Goal: Task Accomplishment & Management: Use online tool/utility

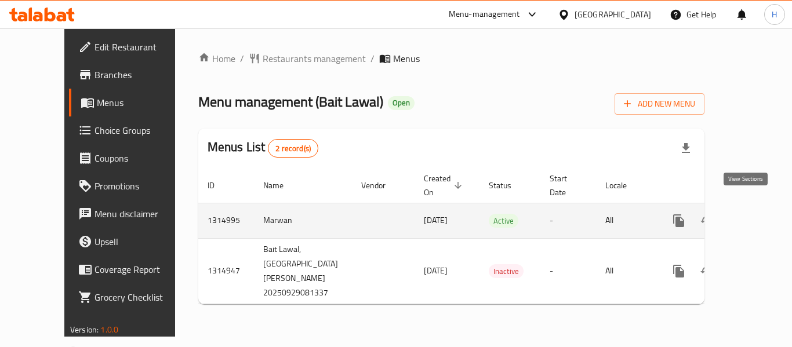
click at [748, 212] on link "enhanced table" at bounding box center [762, 221] width 28 height 28
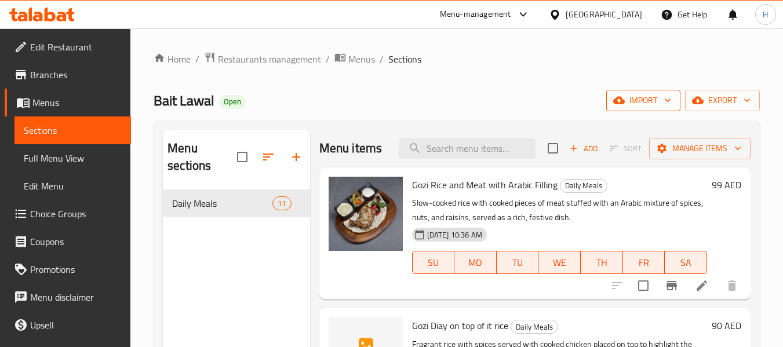
click at [635, 104] on span "import" at bounding box center [643, 100] width 56 height 14
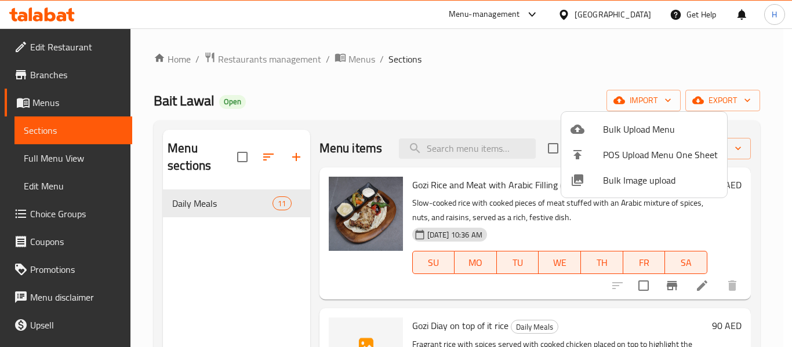
click at [620, 184] on span "Bulk Image upload" at bounding box center [660, 180] width 115 height 14
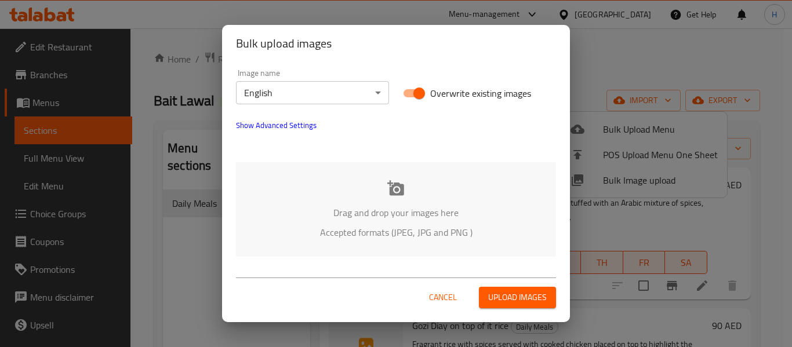
click at [308, 190] on div "Drag and drop your images here Accepted formats (JPEG, JPG and PNG )" at bounding box center [396, 209] width 320 height 94
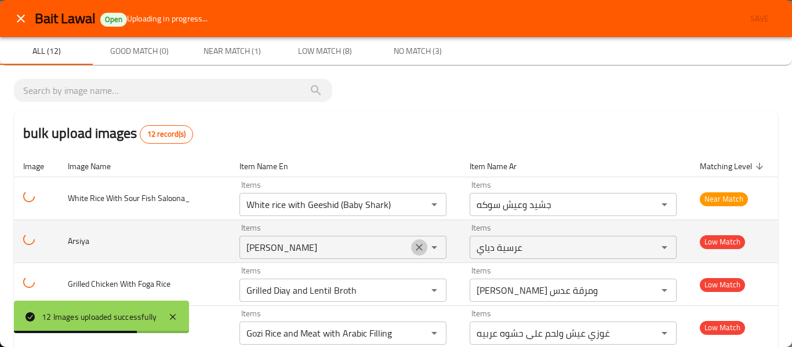
click at [413, 248] on icon "Clear" at bounding box center [419, 248] width 12 height 12
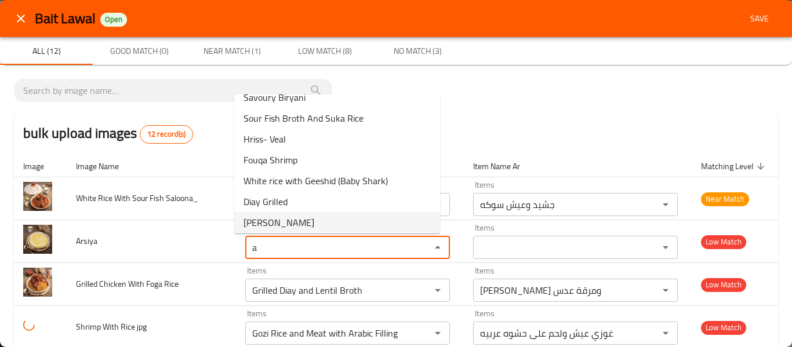
scroll to position [79, 0]
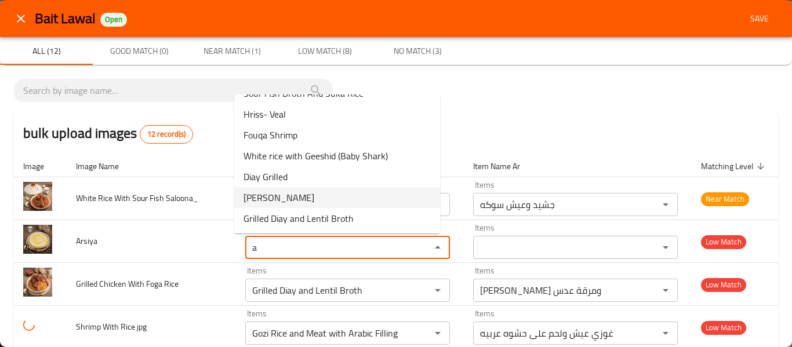
click at [314, 203] on li "[PERSON_NAME]" at bounding box center [337, 197] width 206 height 21
type input "[PERSON_NAME]"
type input "عرسية دياي"
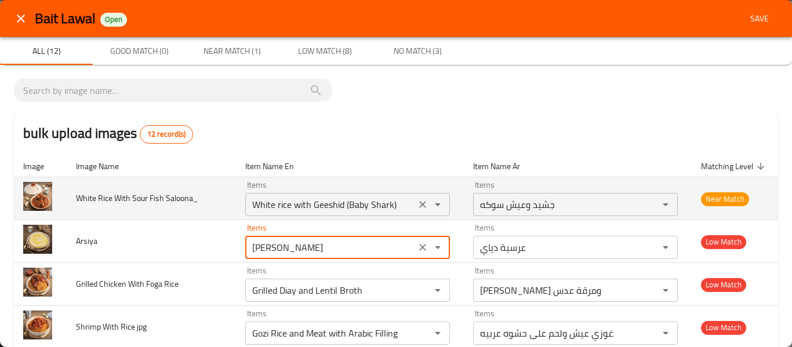
type input "[PERSON_NAME]"
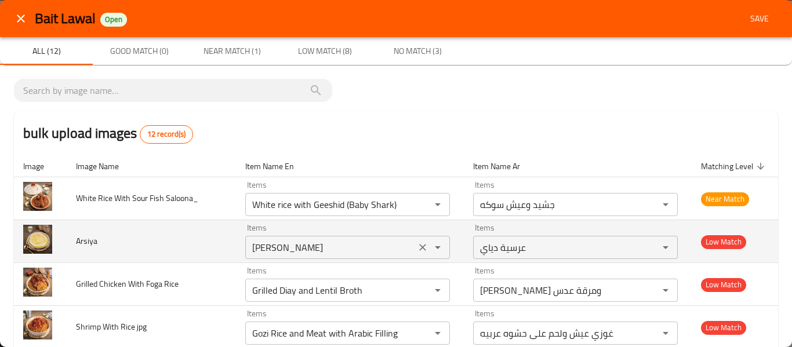
drag, startPoint x: 302, startPoint y: 205, endPoint x: 369, endPoint y: 224, distance: 69.2
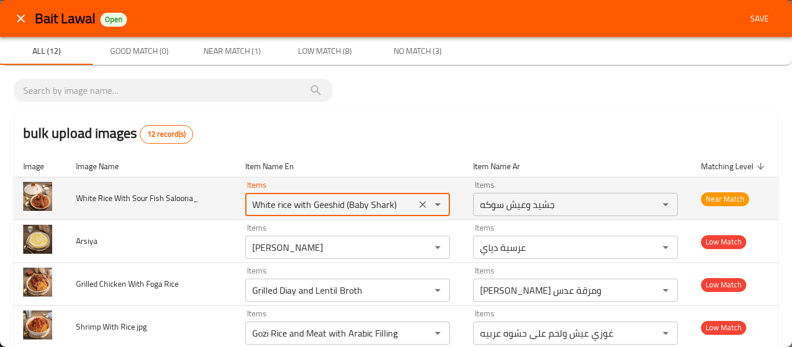
drag, startPoint x: 386, startPoint y: 203, endPoint x: 303, endPoint y: 203, distance: 83.5
click at [303, 203] on Saloona_ "White rice with Geeshid (Baby Shark)" at bounding box center [330, 204] width 163 height 16
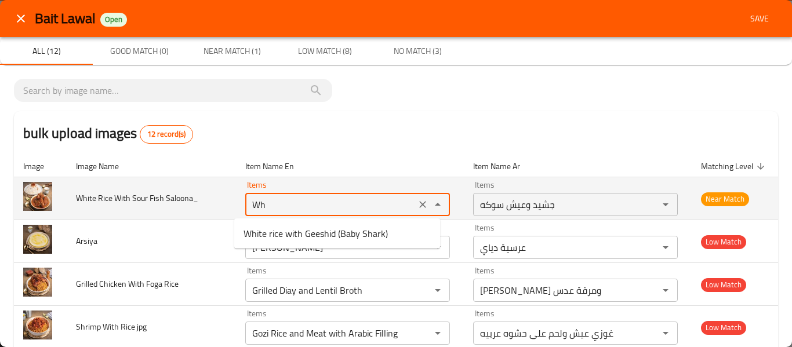
type Saloona_ "W"
type Saloona_ "s"
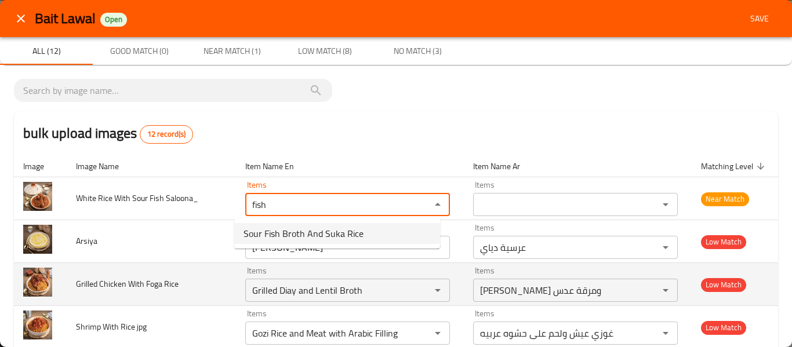
type Saloona_ "fish"
click at [187, 284] on td "Grilled Chicken With Foga Rice" at bounding box center [151, 284] width 169 height 43
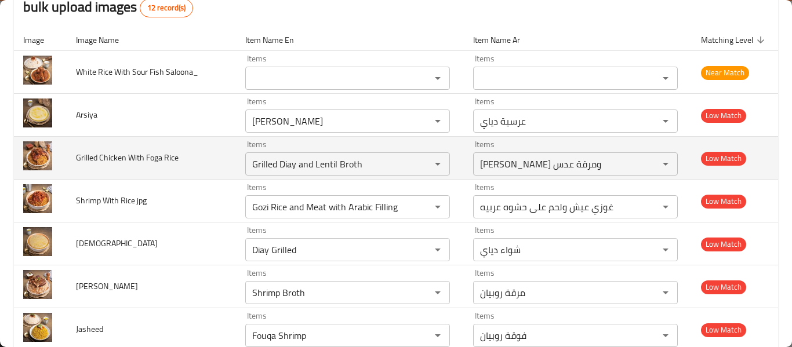
scroll to position [155, 0]
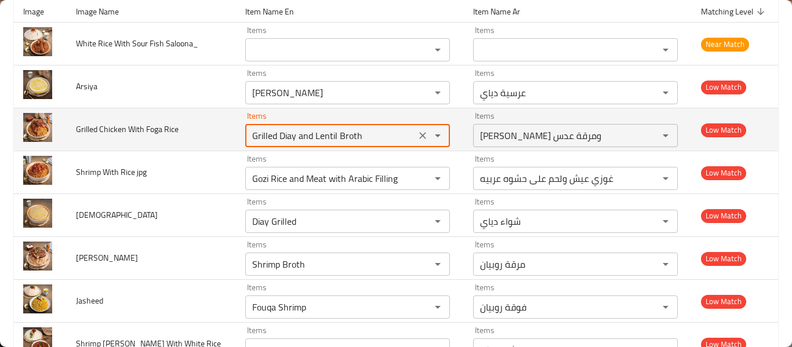
click at [305, 136] on Rice "Grilled Diay and Lentil Broth" at bounding box center [330, 136] width 163 height 16
click at [280, 137] on Rice "Grilled Diay and Lentil Broth" at bounding box center [330, 136] width 163 height 16
click at [272, 136] on Rice "Grilled Diay and Lentil Broth" at bounding box center [330, 136] width 163 height 16
click at [271, 137] on Rice "Grilled Diay and Lentil Broth" at bounding box center [330, 136] width 163 height 16
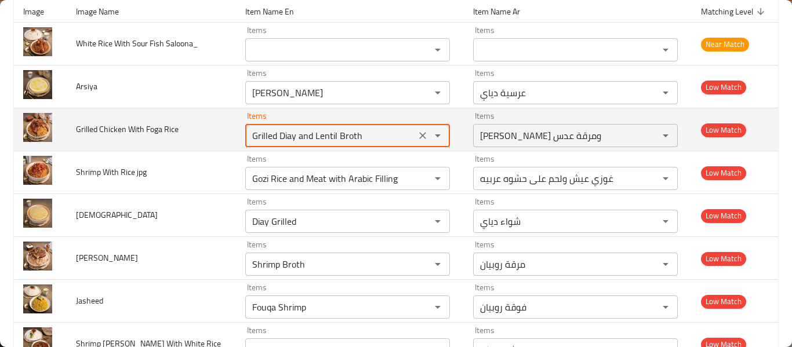
click at [271, 137] on Rice "Grilled Diay and Lentil Broth" at bounding box center [330, 136] width 163 height 16
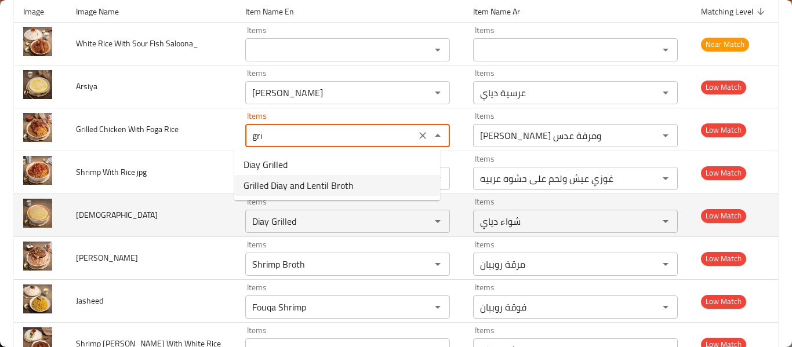
type Rice "Grilled Diay and Lentil Broth"
click at [192, 198] on td "[DEMOGRAPHIC_DATA]" at bounding box center [151, 215] width 169 height 43
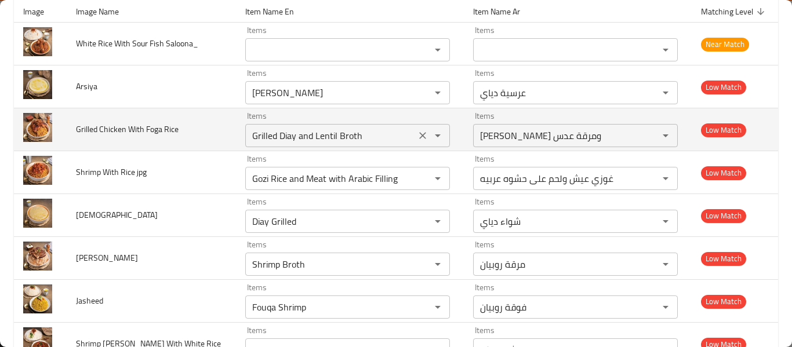
click at [417, 136] on icon "Clear" at bounding box center [423, 136] width 12 height 12
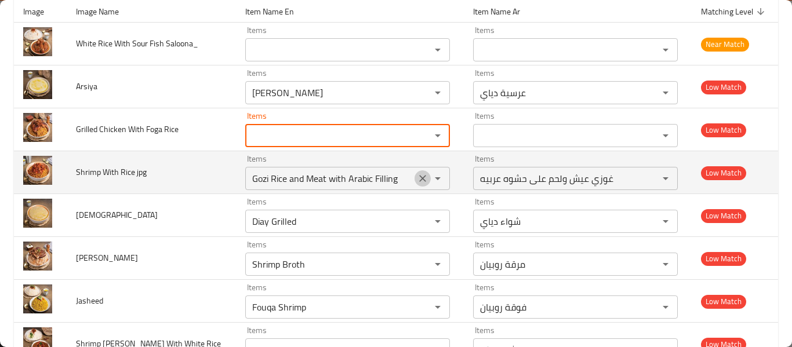
click at [417, 180] on icon "Clear" at bounding box center [423, 179] width 12 height 12
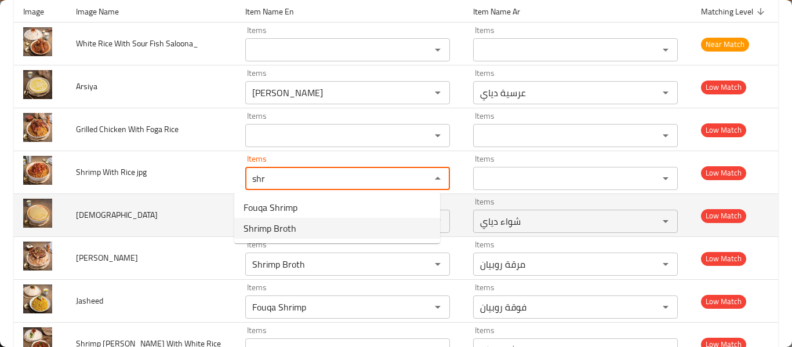
type jpg "shr"
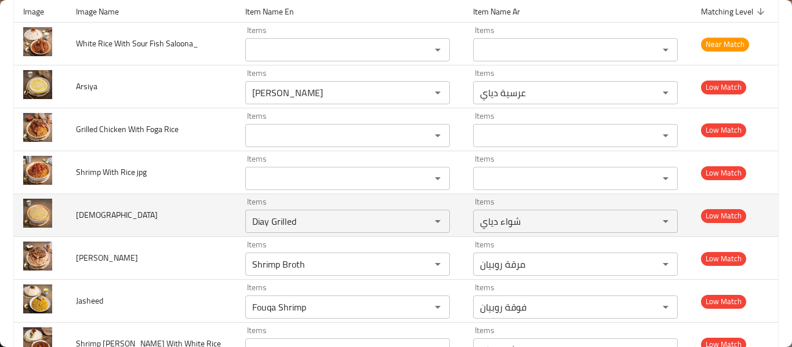
click at [179, 227] on td "[DEMOGRAPHIC_DATA]" at bounding box center [151, 215] width 169 height 43
click at [414, 227] on div "enhanced table" at bounding box center [429, 221] width 30 height 16
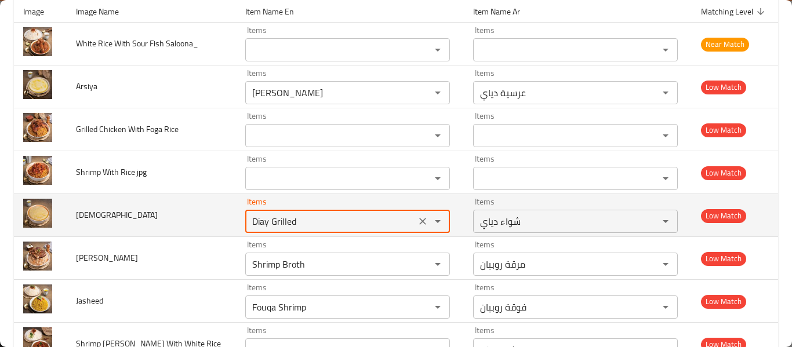
click at [417, 222] on icon "Clear" at bounding box center [423, 222] width 12 height 12
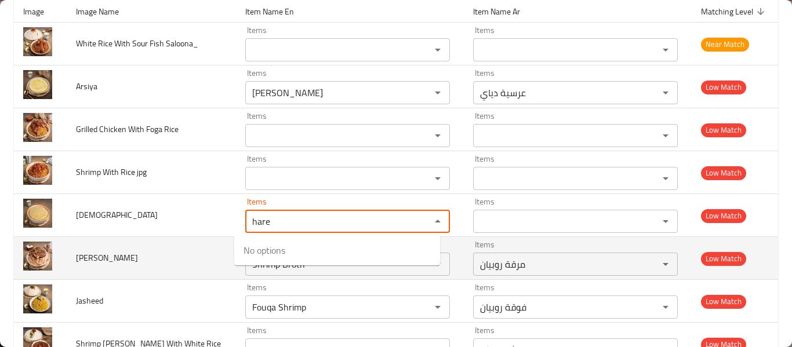
type Harees "hare"
click at [161, 246] on td "[PERSON_NAME]" at bounding box center [151, 258] width 169 height 43
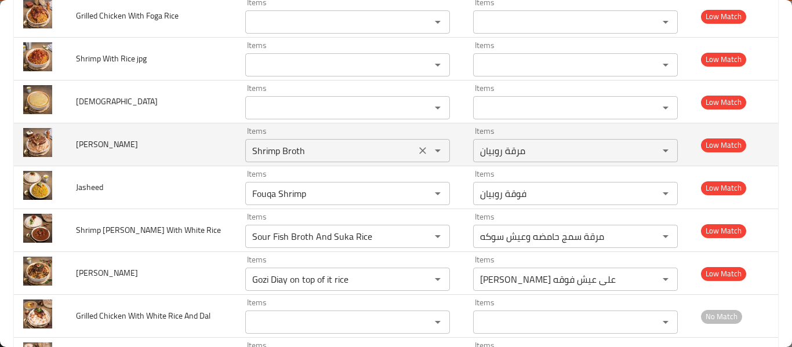
scroll to position [309, 0]
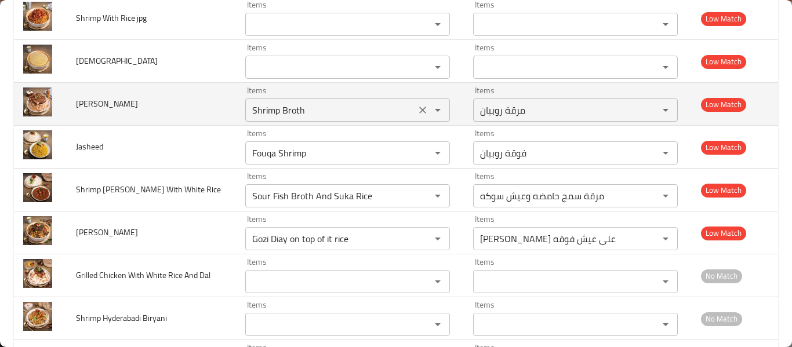
click at [419, 109] on icon "Clear" at bounding box center [422, 110] width 7 height 7
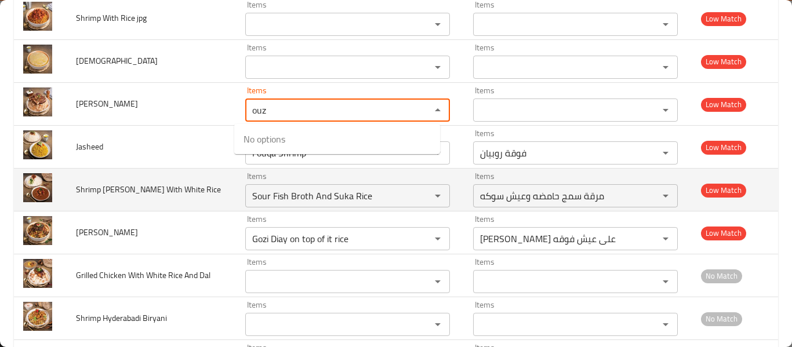
type Mutton "ouz"
click at [63, 185] on td "enhanced table" at bounding box center [40, 190] width 53 height 43
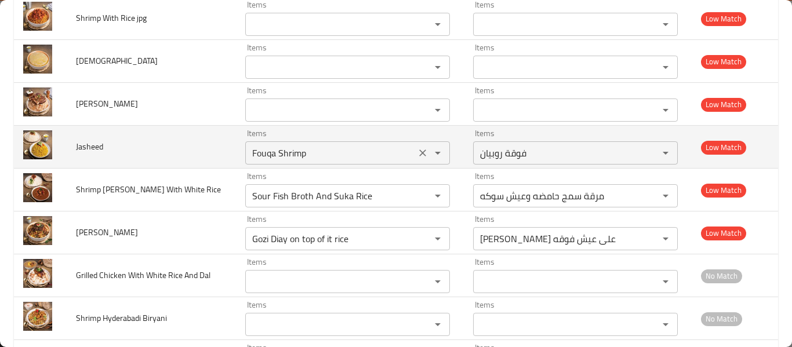
click at [417, 149] on icon "Clear" at bounding box center [423, 153] width 12 height 12
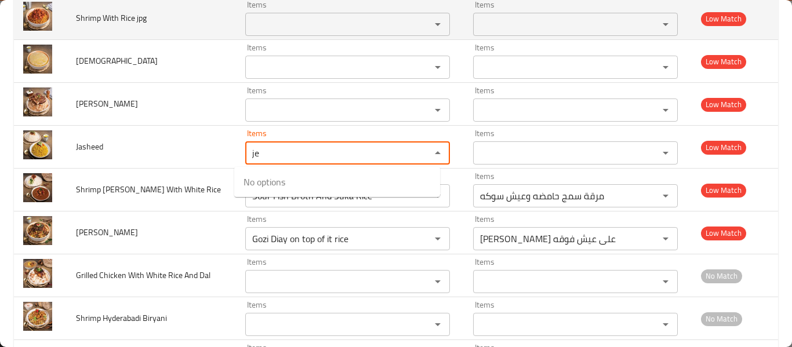
type input "je"
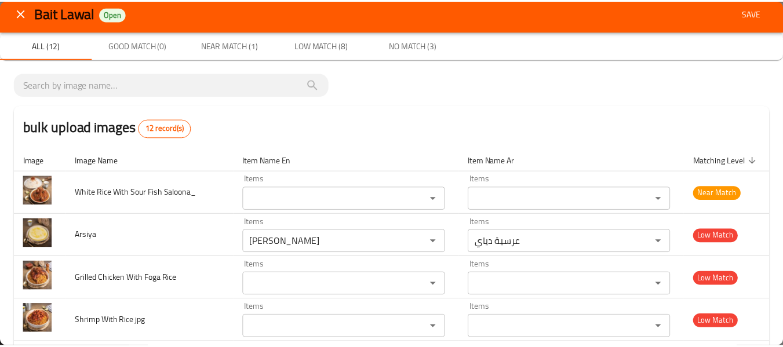
scroll to position [0, 0]
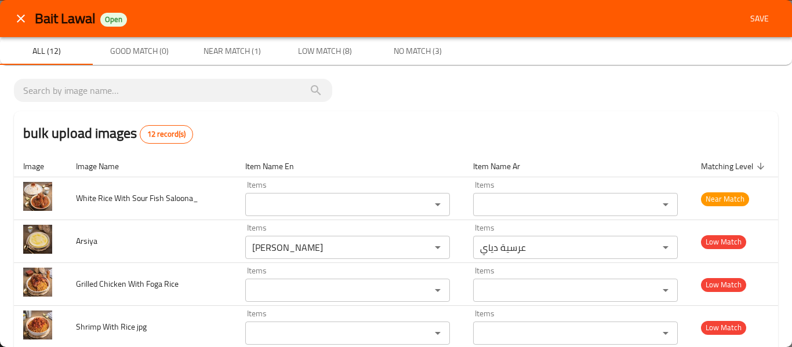
click at [17, 12] on icon "close" at bounding box center [21, 19] width 14 height 14
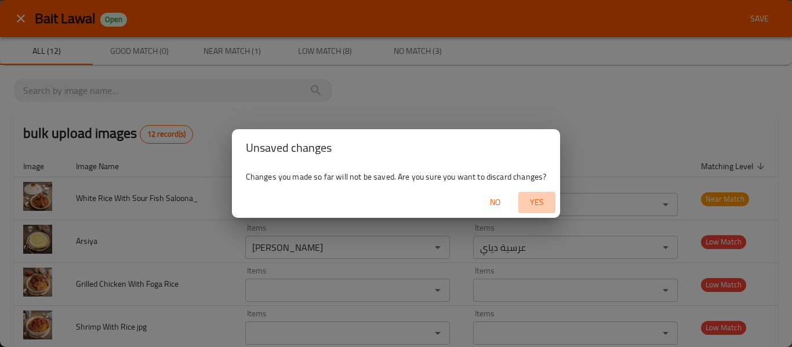
click at [531, 209] on span "Yes" at bounding box center [537, 202] width 28 height 14
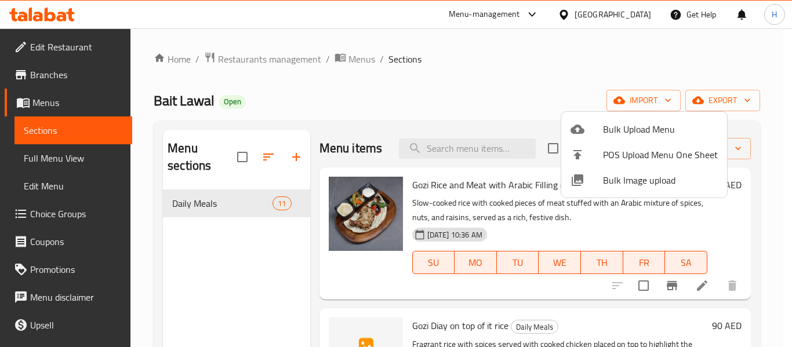
click at [203, 279] on div at bounding box center [396, 173] width 792 height 347
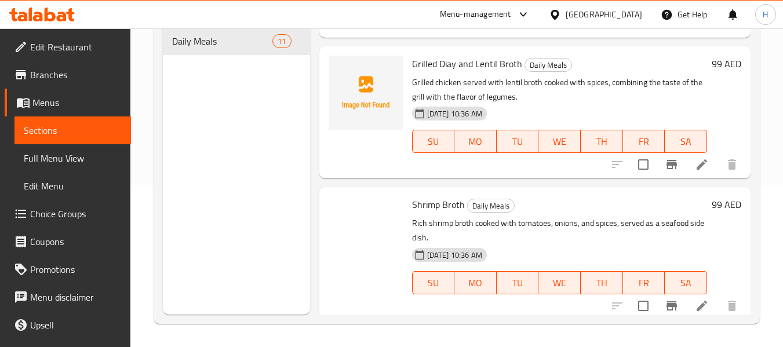
scroll to position [1251, 0]
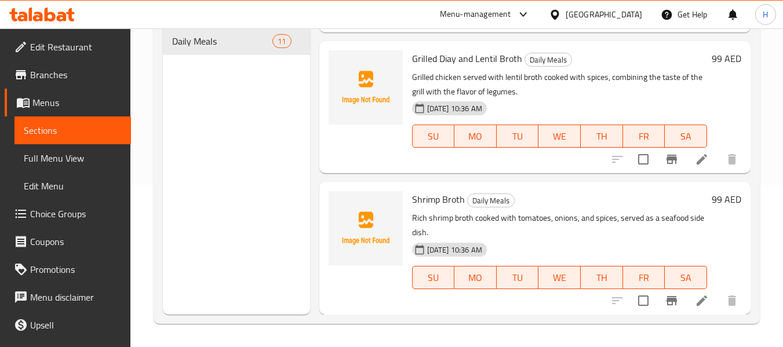
drag, startPoint x: 319, startPoint y: 330, endPoint x: 317, endPoint y: 325, distance: 6.1
click at [319, 330] on div "Home / Restaurants management / Menus / Sections Bait Lawal Open import export …" at bounding box center [456, 106] width 653 height 481
click at [367, 335] on div "Home / Restaurants management / Menus / Sections Bait Lawal Open import export …" at bounding box center [456, 106] width 653 height 481
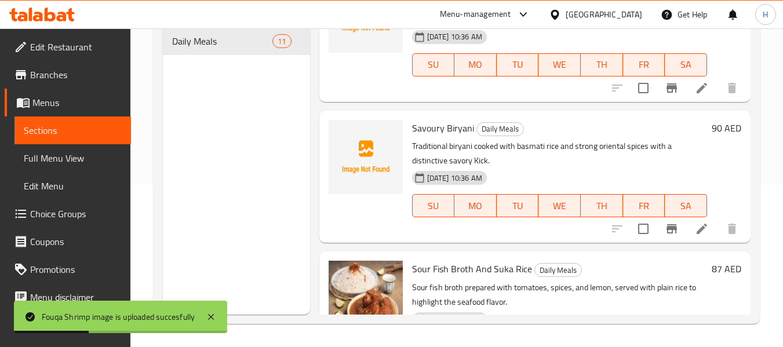
scroll to position [169, 0]
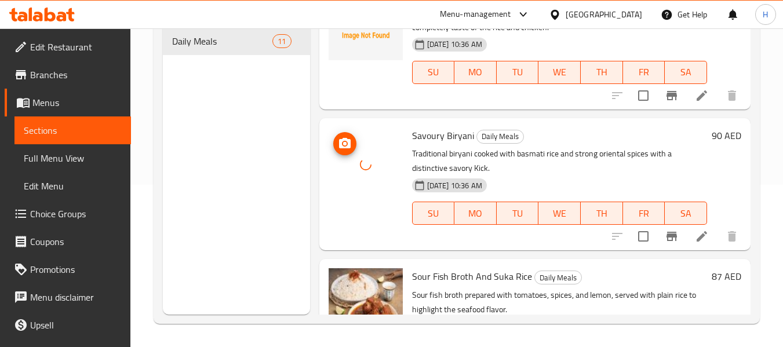
click at [373, 202] on div at bounding box center [366, 165] width 74 height 74
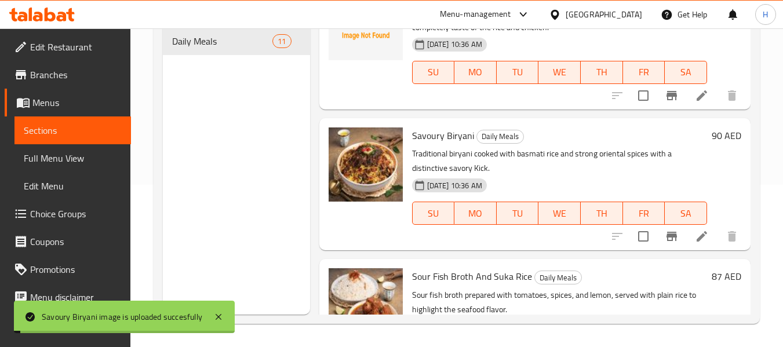
scroll to position [0, 0]
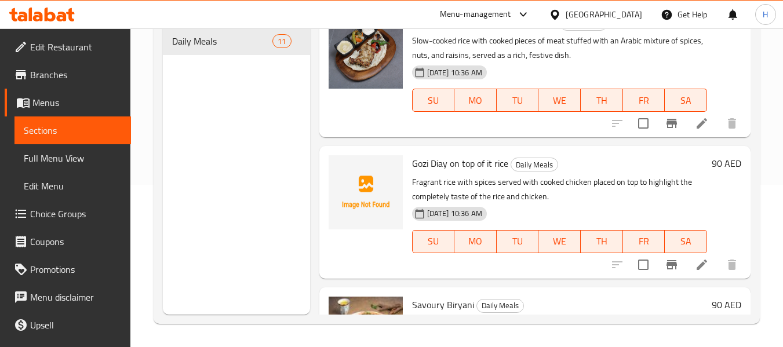
drag, startPoint x: 296, startPoint y: 239, endPoint x: 365, endPoint y: 235, distance: 69.1
click at [369, 229] on div at bounding box center [366, 192] width 74 height 74
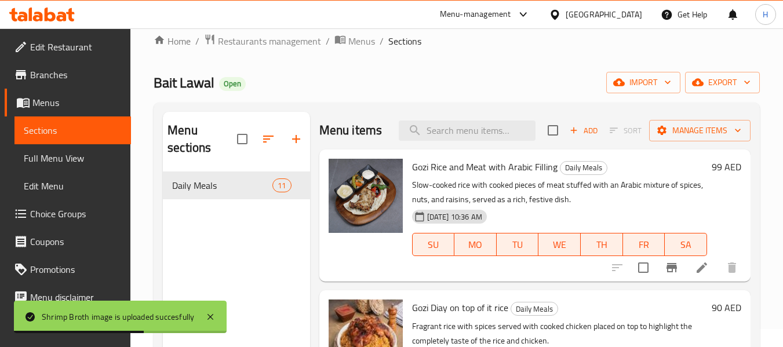
scroll to position [8, 0]
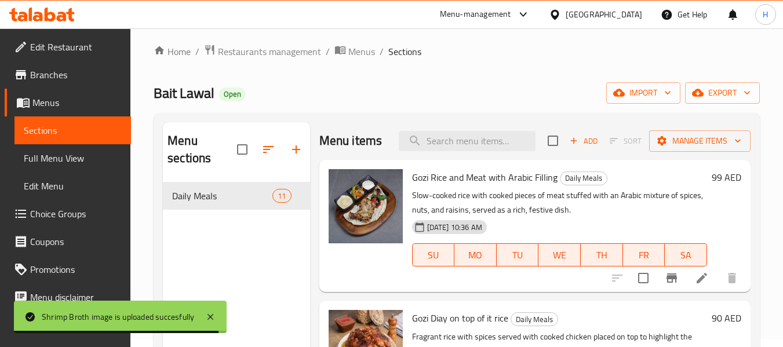
drag, startPoint x: 36, startPoint y: 160, endPoint x: 52, endPoint y: 157, distance: 16.5
click at [36, 160] on span "Full Menu View" at bounding box center [73, 158] width 98 height 14
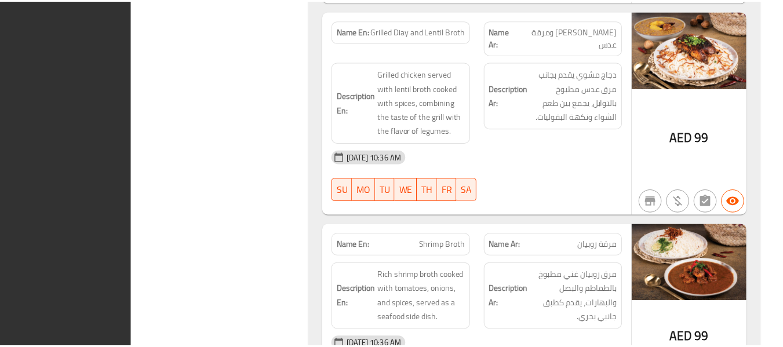
scroll to position [2154, 0]
